Goal: Information Seeking & Learning: Find specific fact

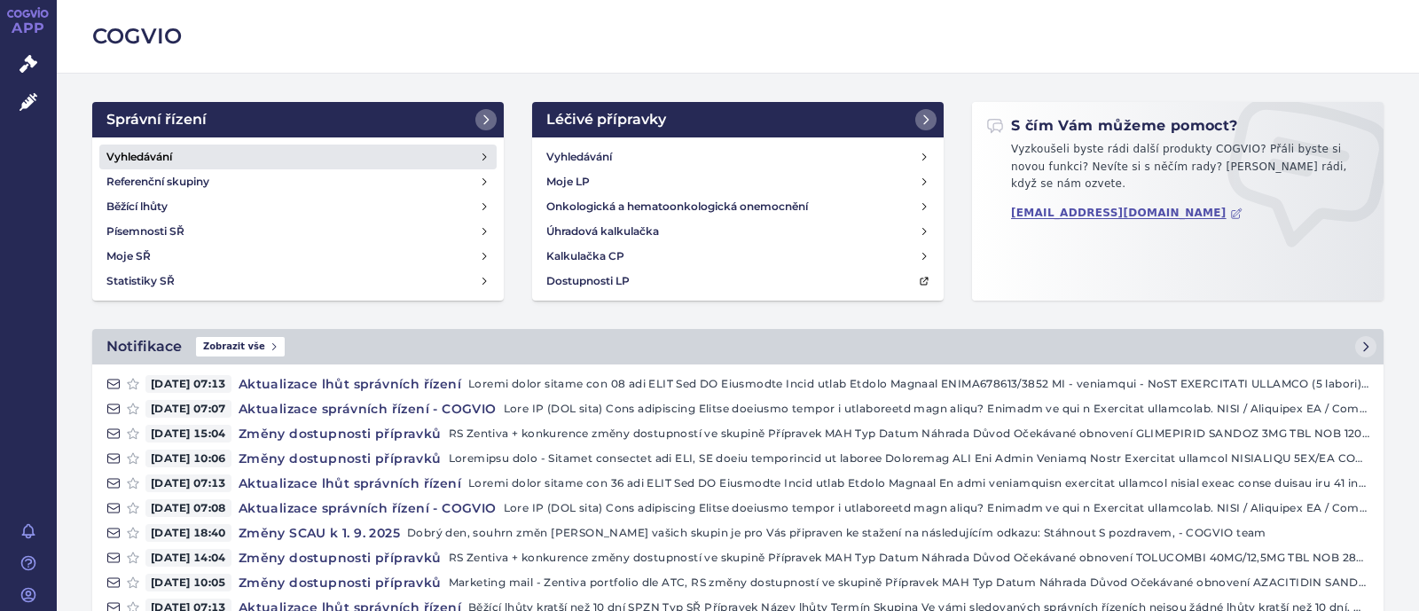
click at [223, 150] on link "Vyhledávání" at bounding box center [297, 157] width 397 height 25
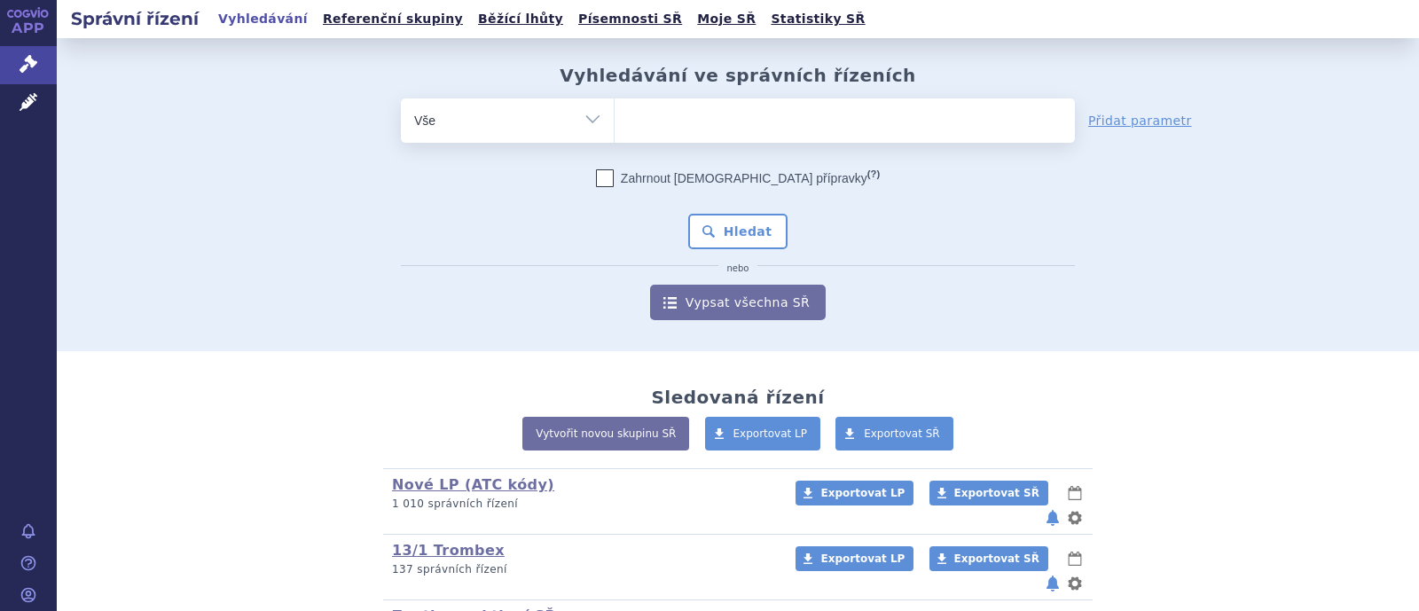
click at [678, 117] on ul at bounding box center [845, 116] width 460 height 37
click at [615, 117] on select at bounding box center [614, 120] width 1 height 44
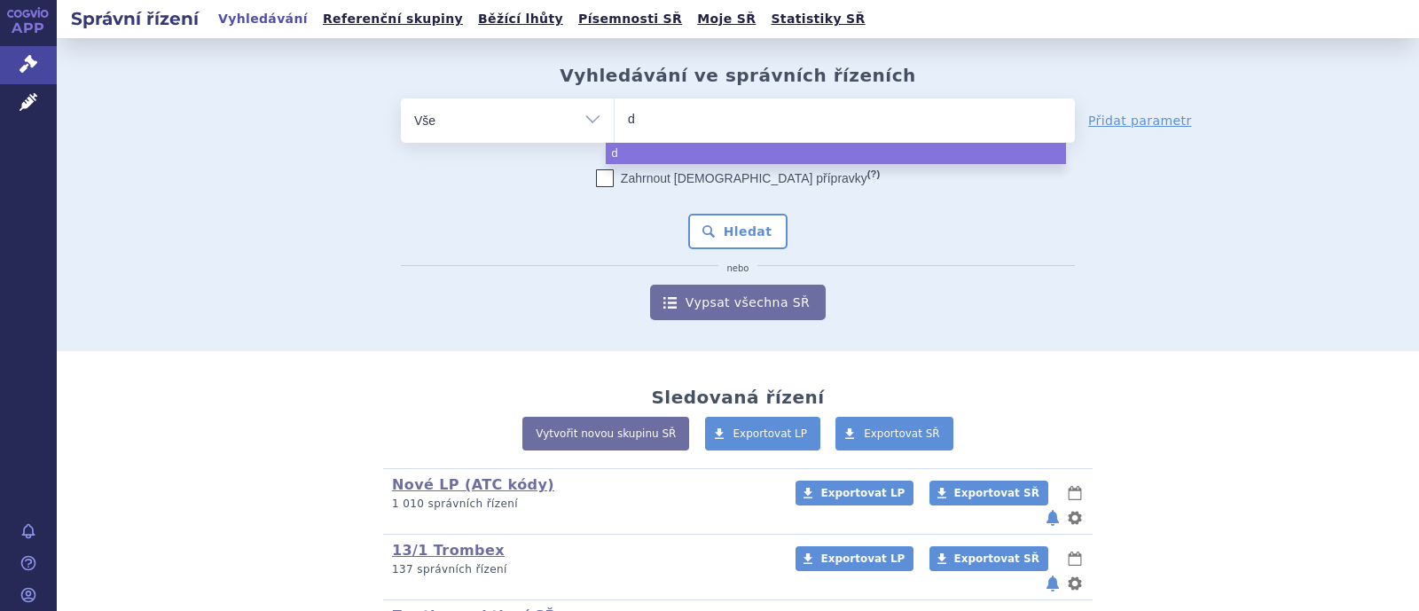
type input "di"
type input "dio"
type input "dioze"
type input "diozen"
select select "diozen"
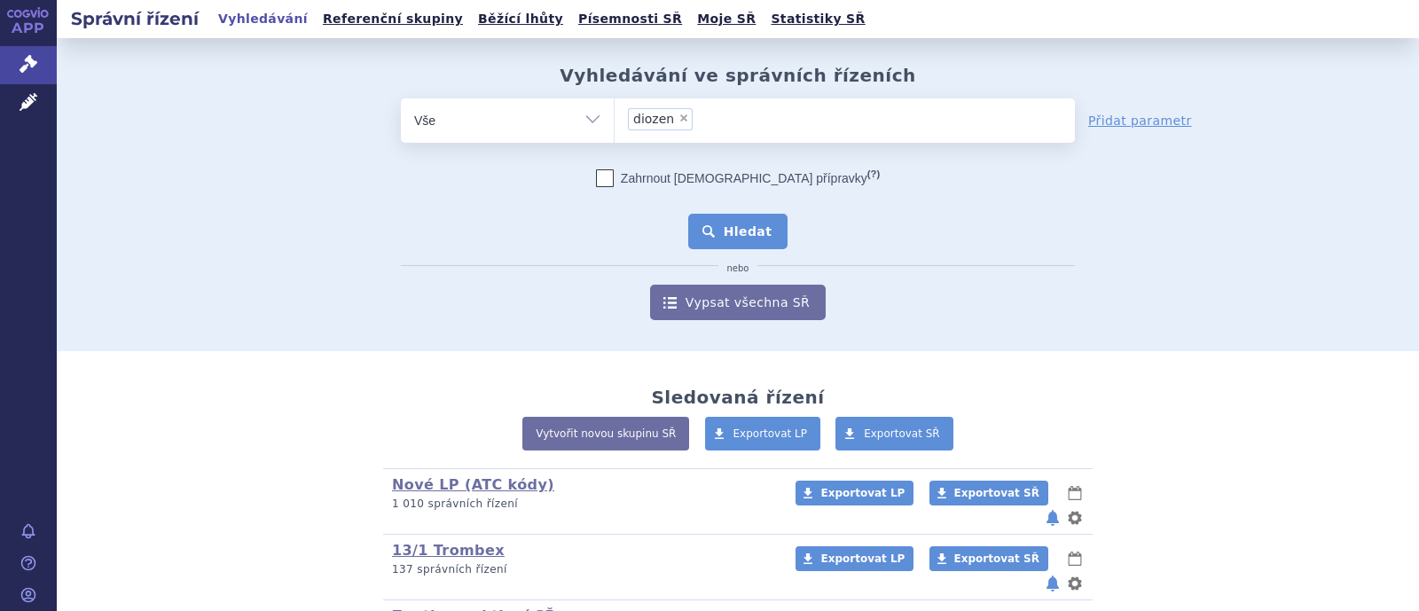
click at [732, 234] on button "Hledat" at bounding box center [738, 231] width 100 height 35
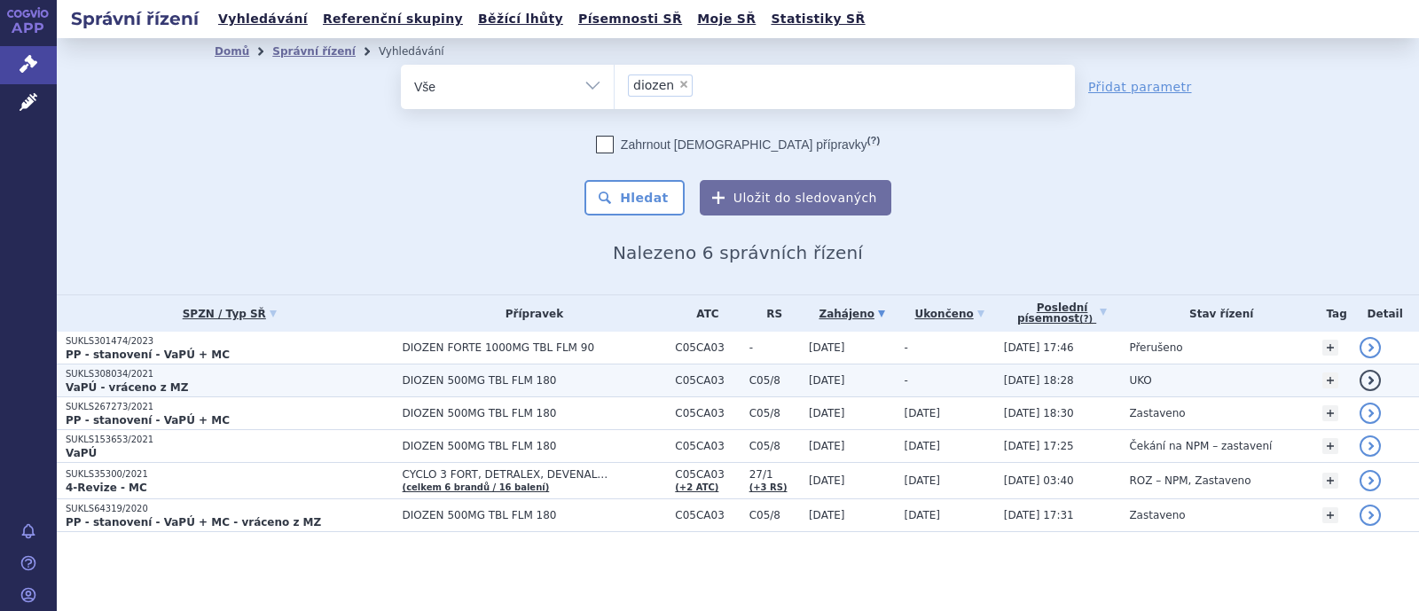
click at [465, 366] on td "DIOZEN 500MG TBL FLM 180" at bounding box center [530, 381] width 273 height 33
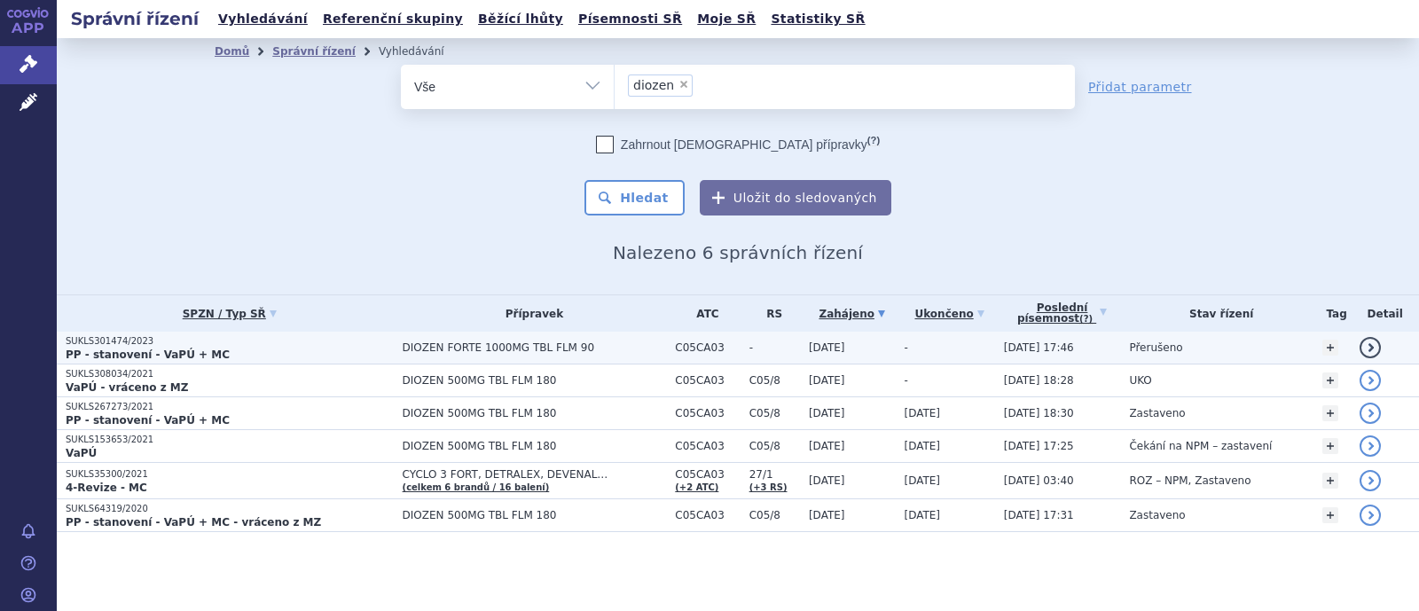
click at [430, 341] on span "DIOZEN FORTE 1000MG TBL FLM 90" at bounding box center [535, 347] width 264 height 12
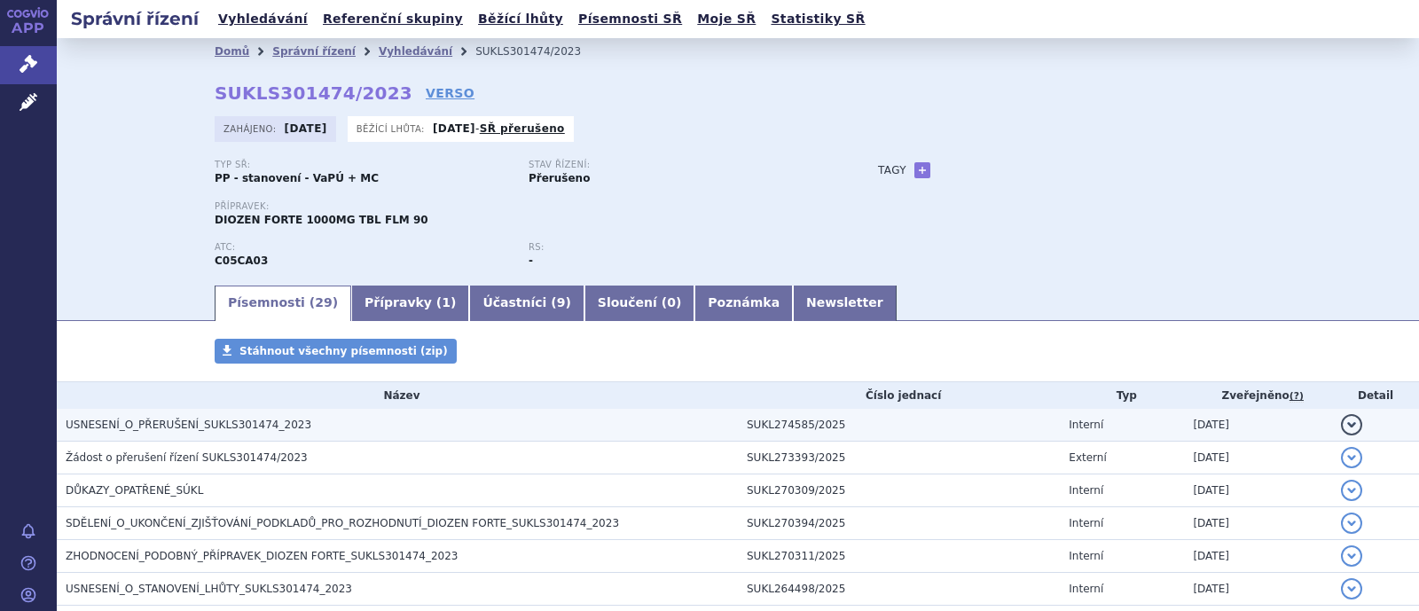
click at [244, 425] on span "USNESENÍ_O_PŘERUŠENÍ_SUKLS301474_2023" at bounding box center [189, 425] width 246 height 12
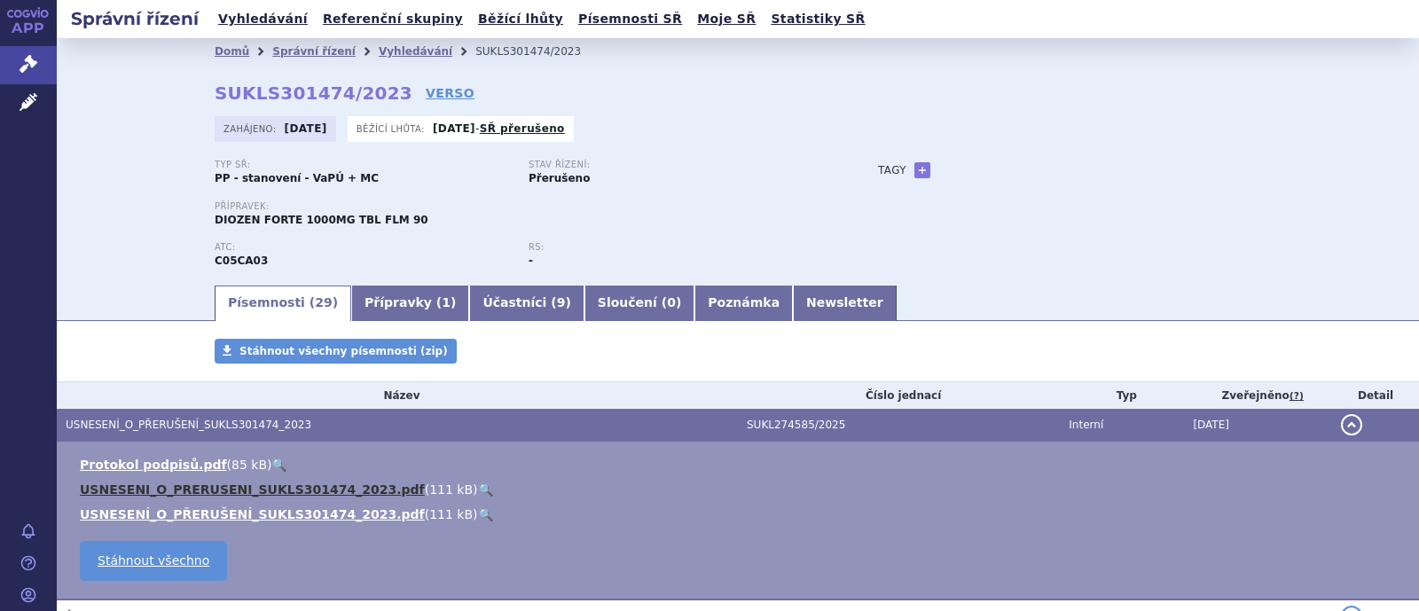
click at [268, 496] on link "USNESENI_O_PRERUSENI_SUKLS301474_2023.pdf" at bounding box center [252, 489] width 345 height 14
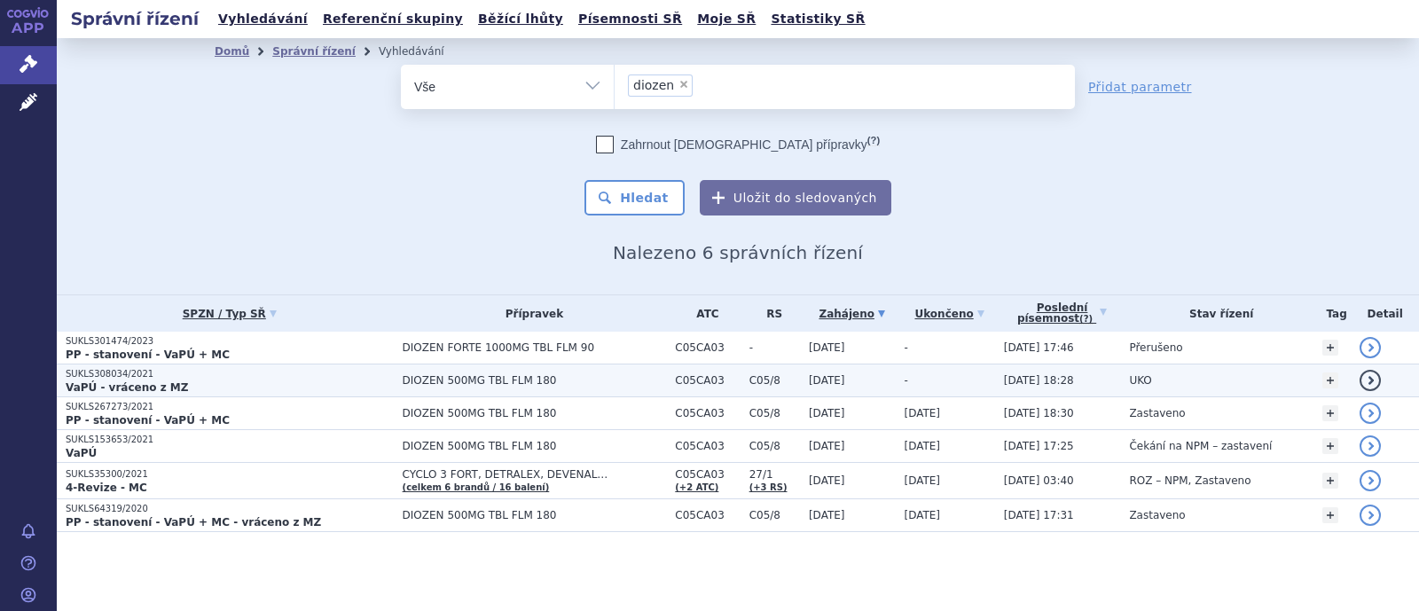
click at [201, 376] on p "SUKLS308034/2021" at bounding box center [230, 374] width 328 height 12
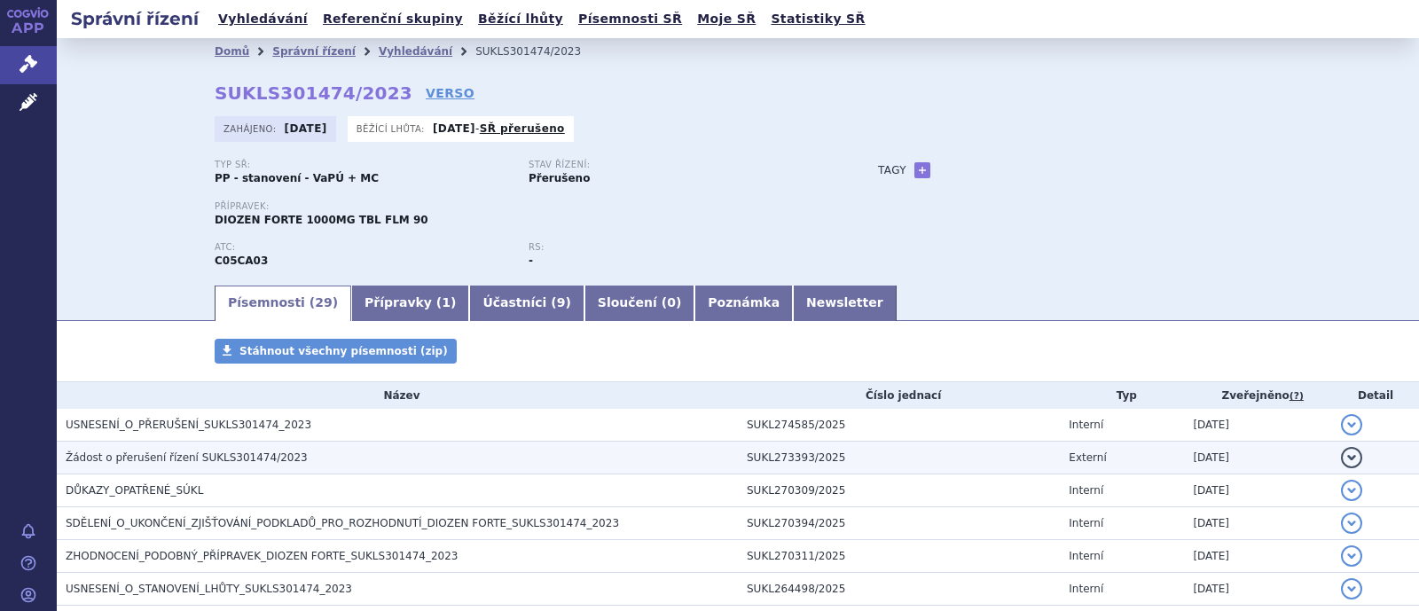
click at [204, 454] on span "Žádost o přerušení řízení SUKLS301474/2023" at bounding box center [187, 457] width 242 height 12
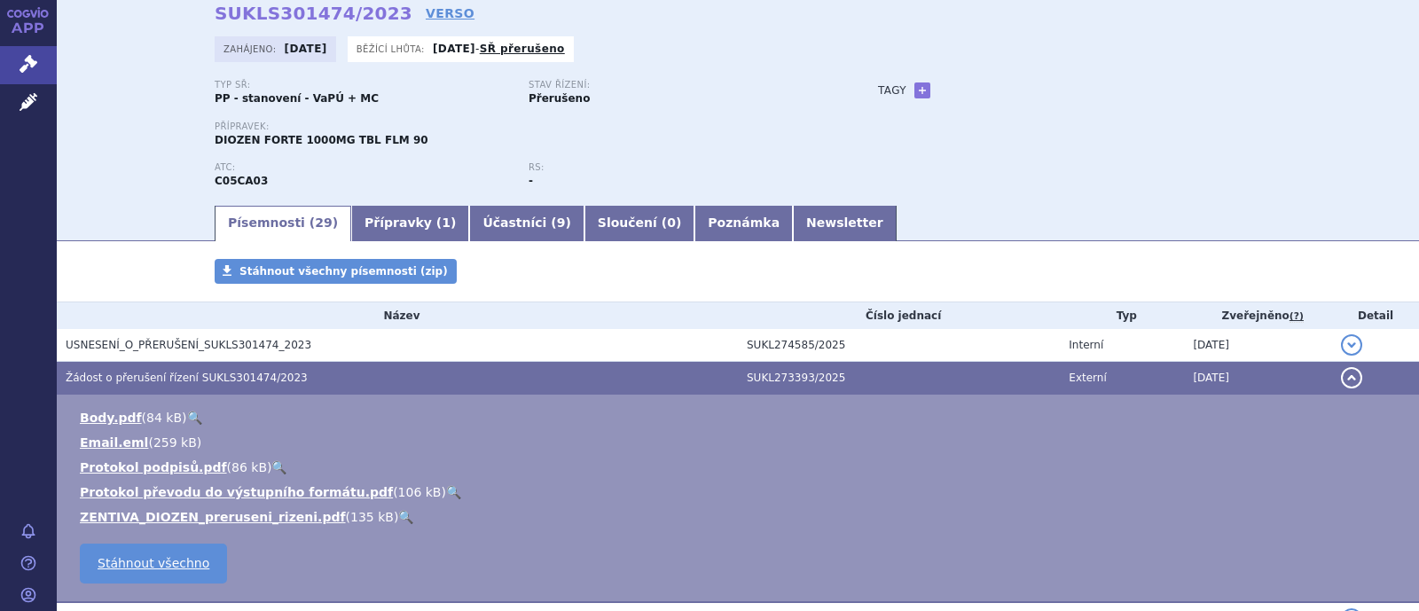
scroll to position [110, 0]
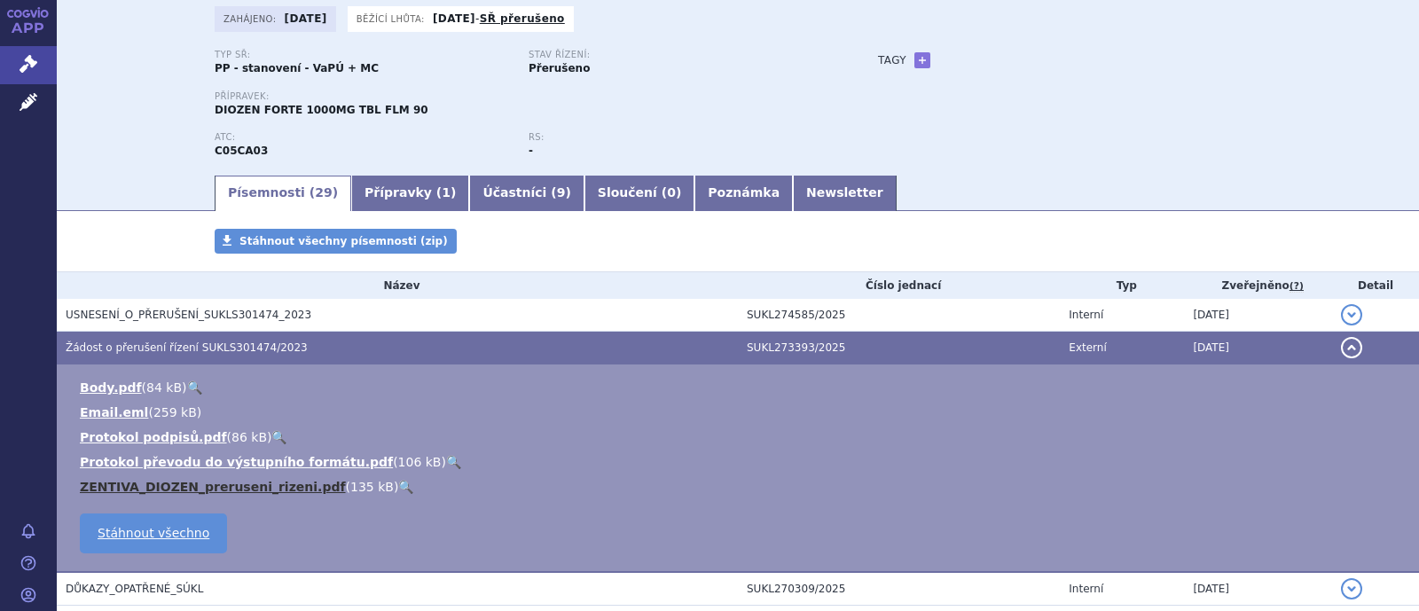
click at [196, 487] on link "ZENTIVA_DIOZEN_preruseni_rizeni.pdf" at bounding box center [213, 487] width 266 height 14
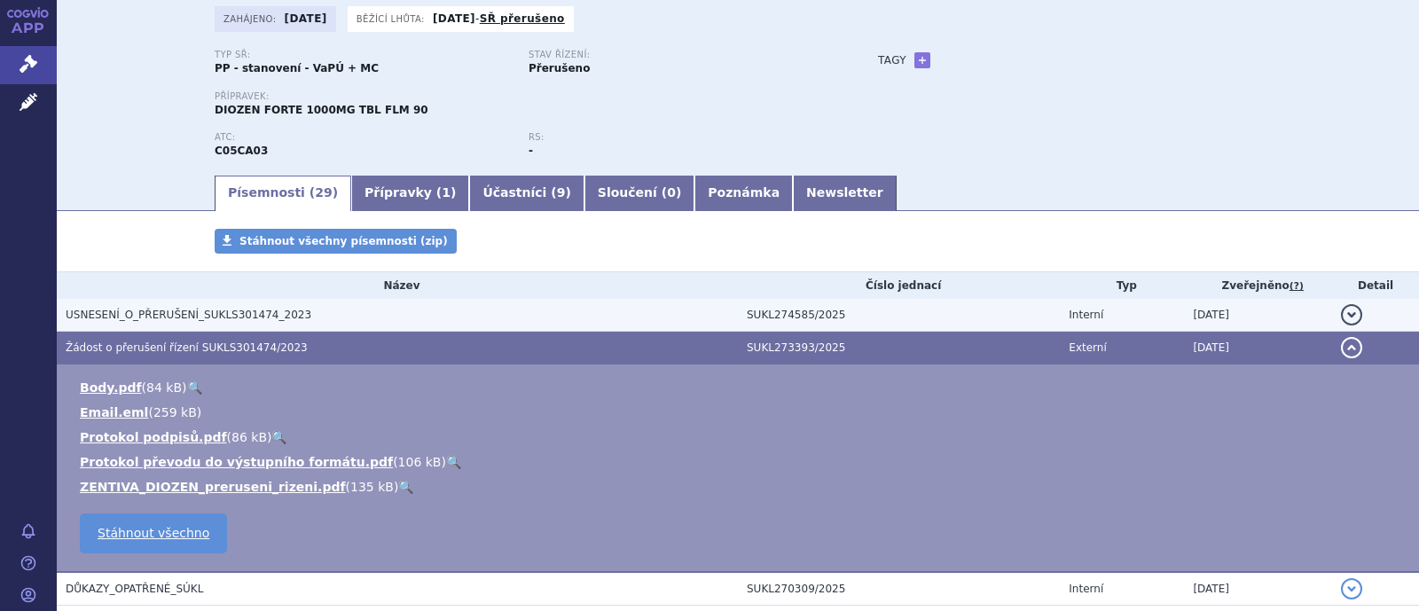
click at [190, 310] on span "USNESENÍ_O_PŘERUŠENÍ_SUKLS301474_2023" at bounding box center [189, 315] width 246 height 12
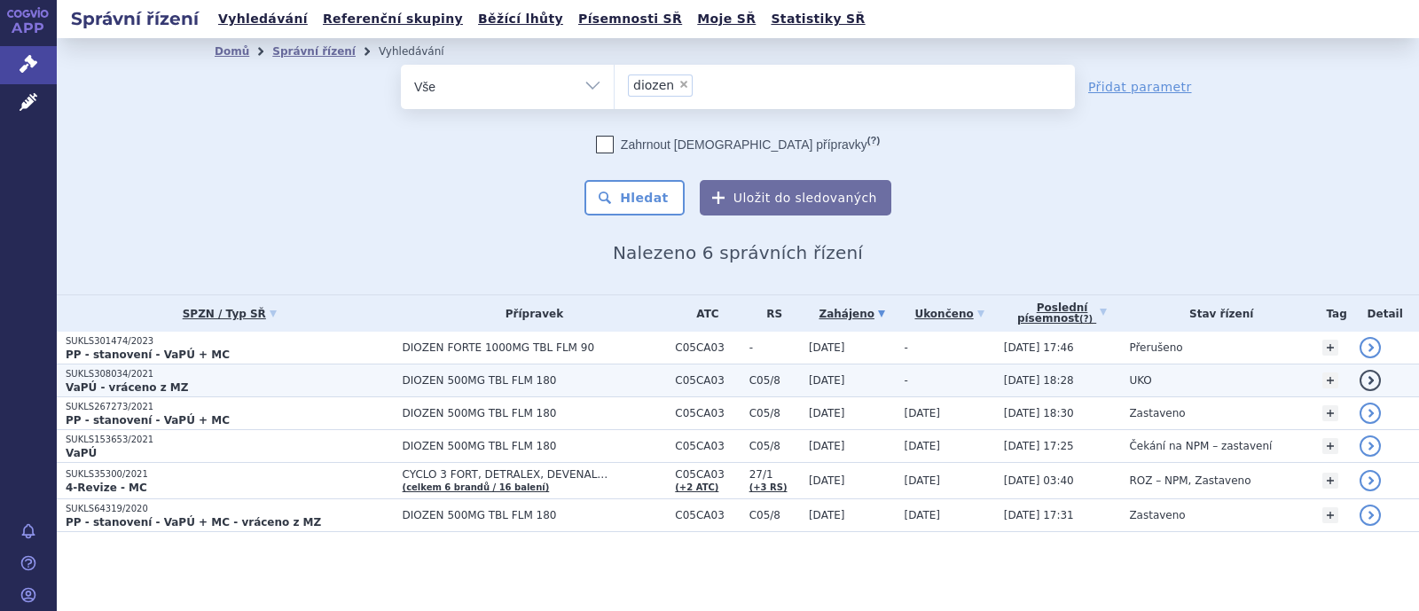
click at [452, 382] on span "DIOZEN 500MG TBL FLM 180" at bounding box center [535, 380] width 264 height 12
